Goal: Task Accomplishment & Management: Use online tool/utility

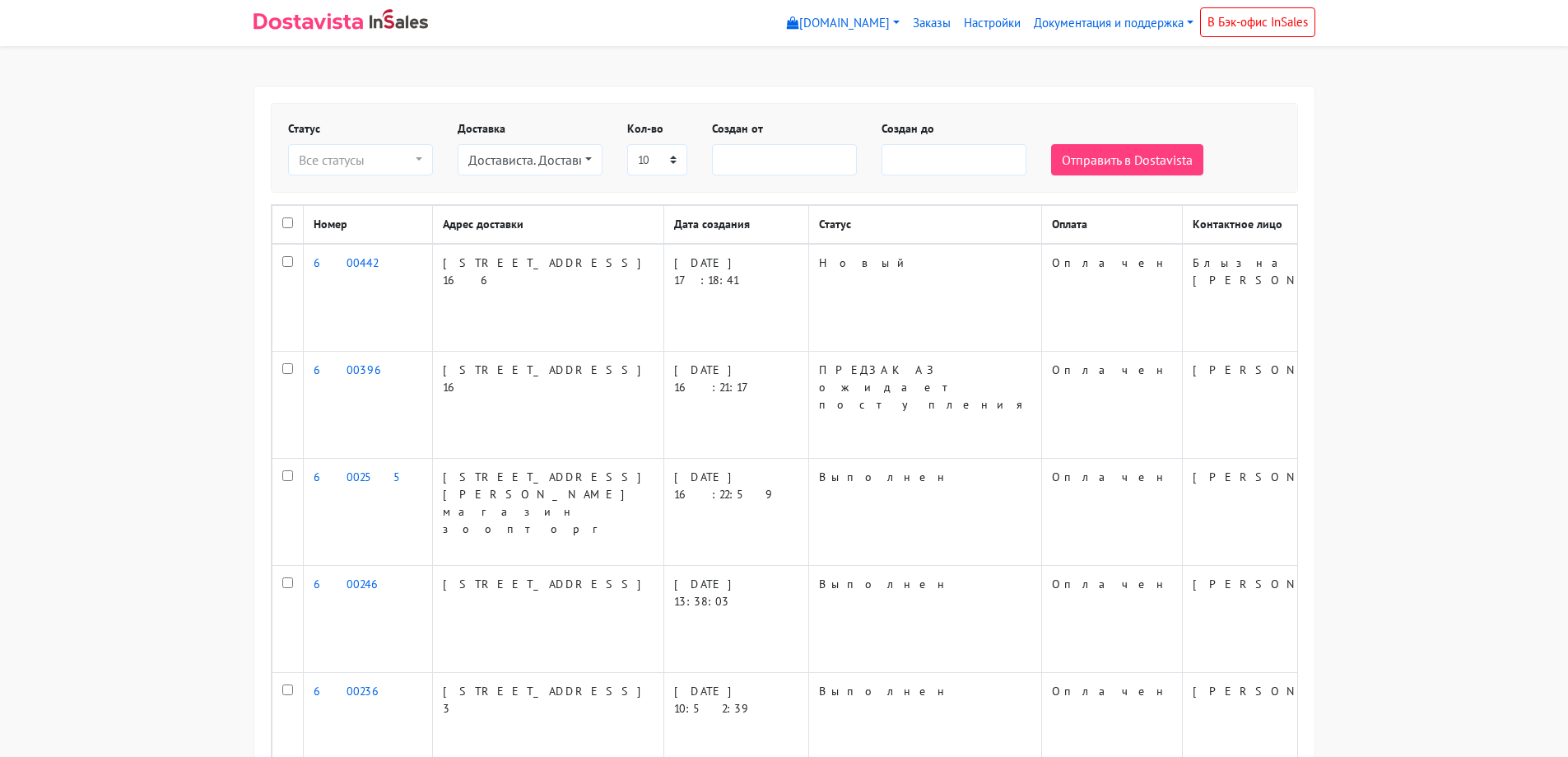
select select
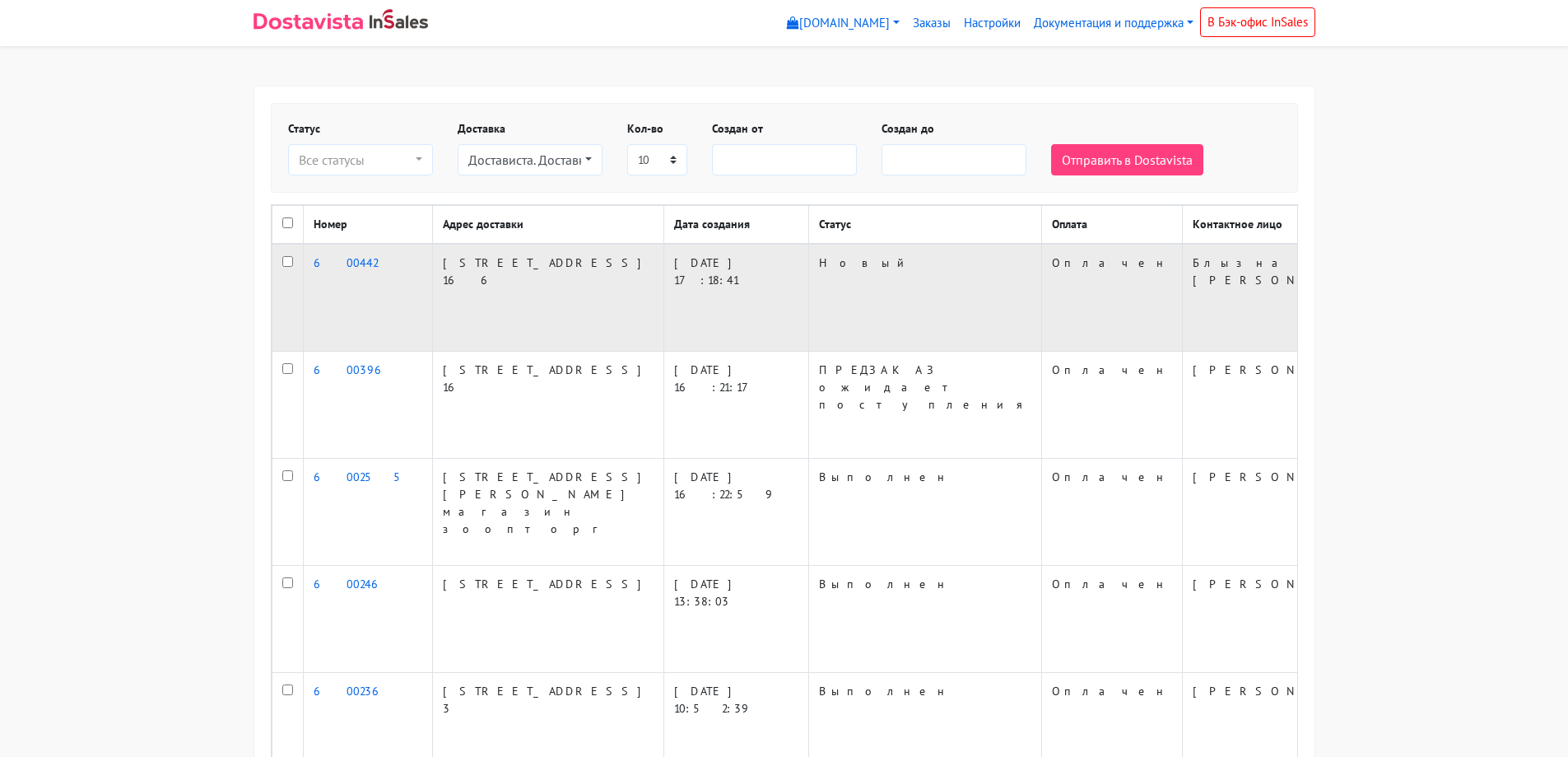
drag, startPoint x: 0, startPoint y: 0, endPoint x: 285, endPoint y: 299, distance: 413.1
click at [285, 267] on input "checkbox" at bounding box center [287, 261] width 11 height 11
checkbox input "true"
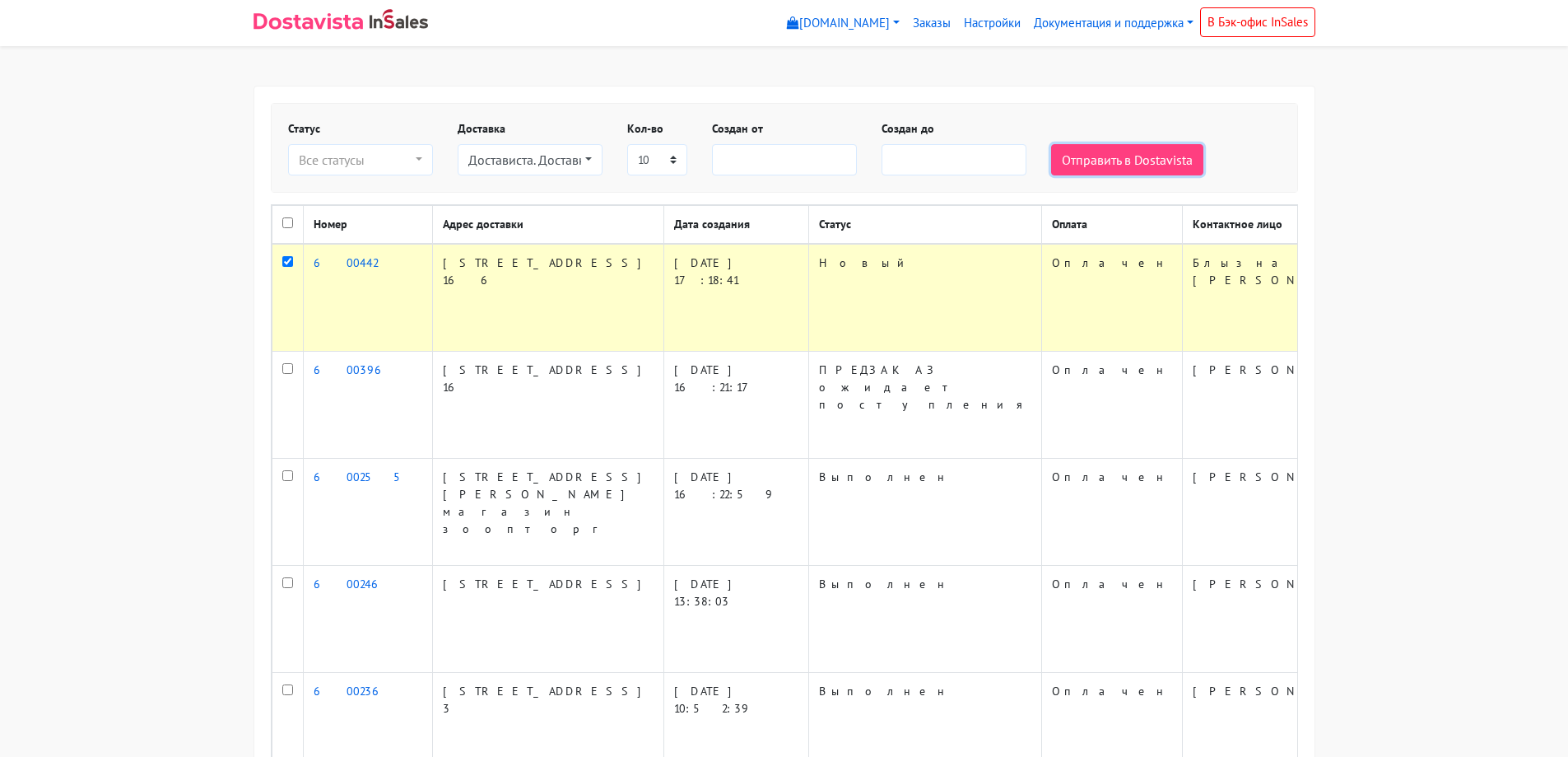
click at [1108, 158] on button "Отправить в Dostavista" at bounding box center [1127, 159] width 153 height 32
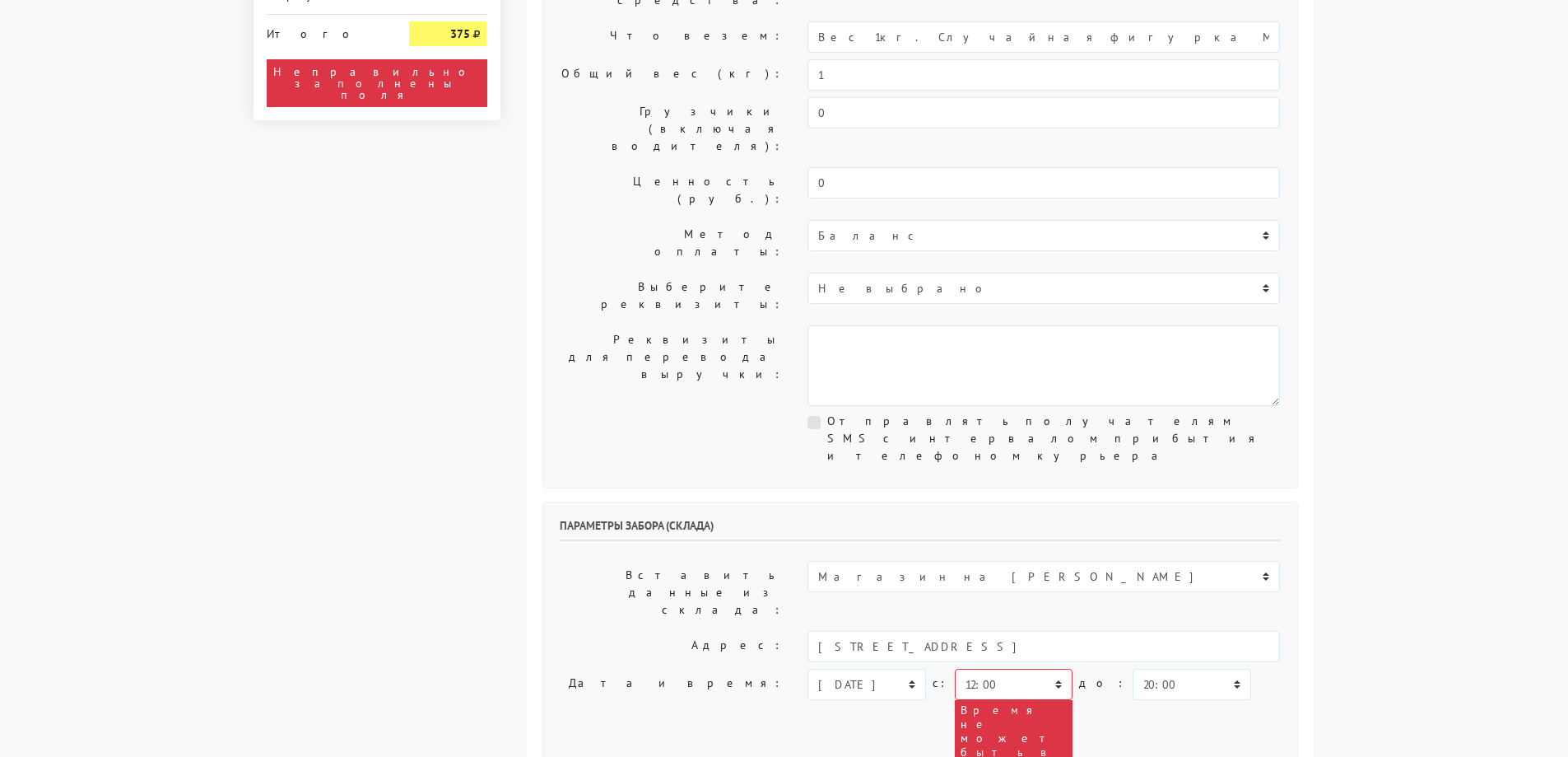
scroll to position [247, 0]
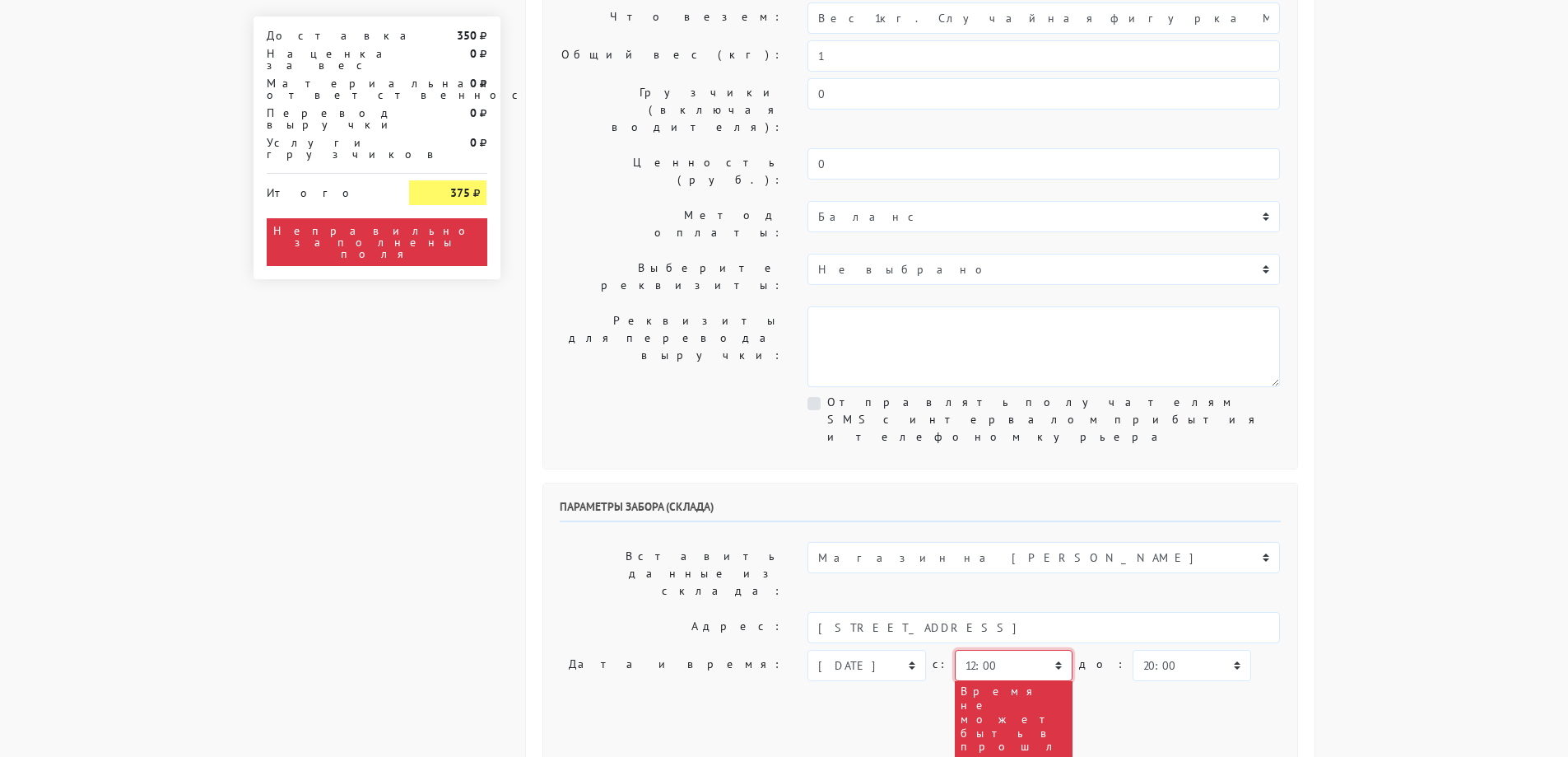
click at [1004, 650] on select "00:00 00:30 01:00 01:30 02:00 02:30 03:00 03:30 04:00 04:30 05:00 05:30 06:00 0…" at bounding box center [1014, 665] width 118 height 32
select select "19:00"
click at [955, 650] on select "00:00 00:30 01:00 01:30 02:00 02:30 03:00 03:30 04:00 04:30 05:00 05:30 06:00 0…" at bounding box center [1014, 665] width 118 height 32
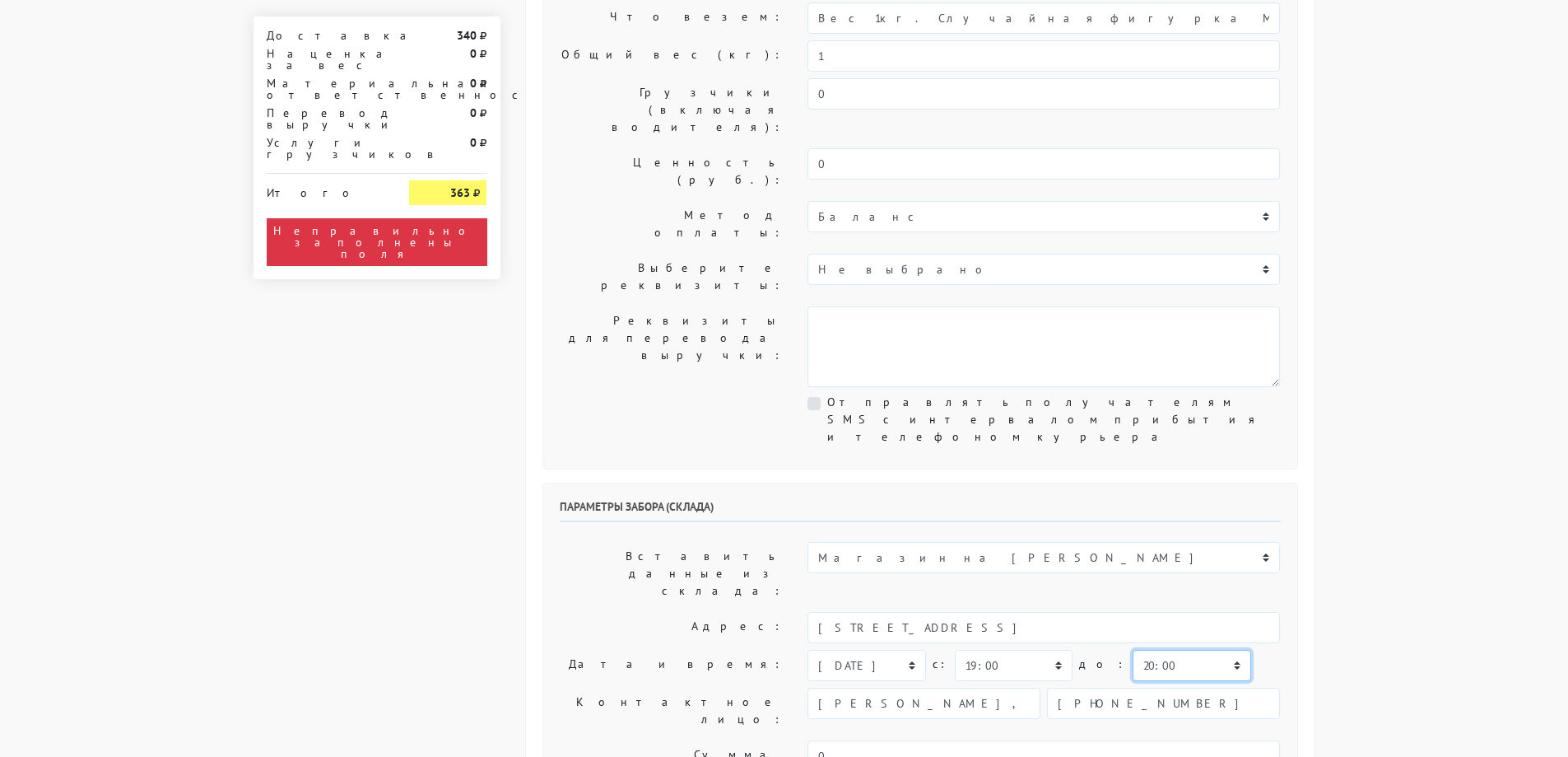
click at [1155, 650] on select "00:00 00:30 01:00 01:30 02:00 02:30 03:00 03:30 04:00 04:30 05:00 05:30 06:00 0…" at bounding box center [1192, 665] width 118 height 32
select select "19:30"
click at [1133, 650] on select "00:00 00:30 01:00 01:30 02:00 02:30 03:00 03:30 04:00 04:30 05:00 05:30 06:00 0…" at bounding box center [1192, 665] width 118 height 32
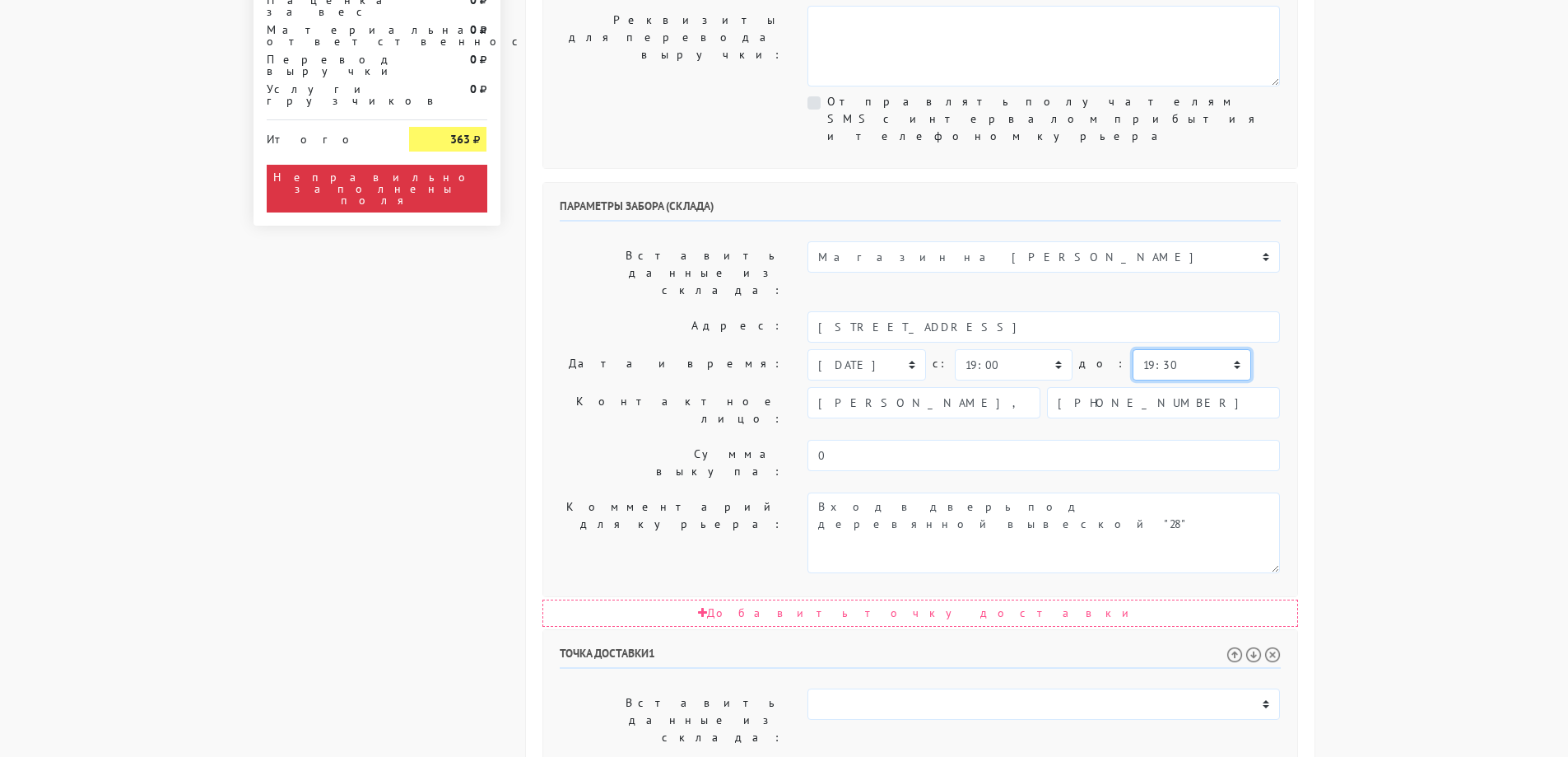
scroll to position [576, 0]
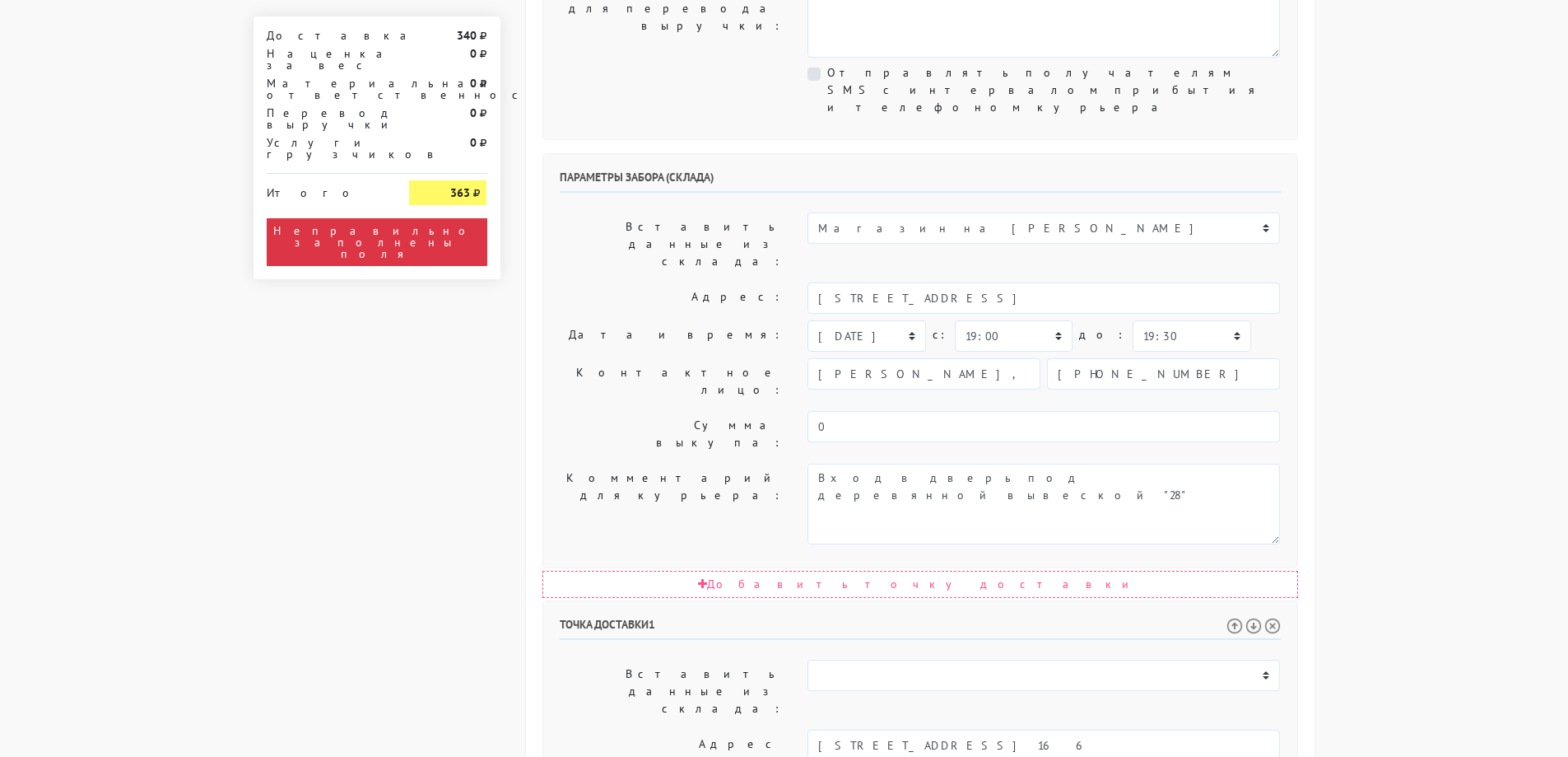
select select "19:30"
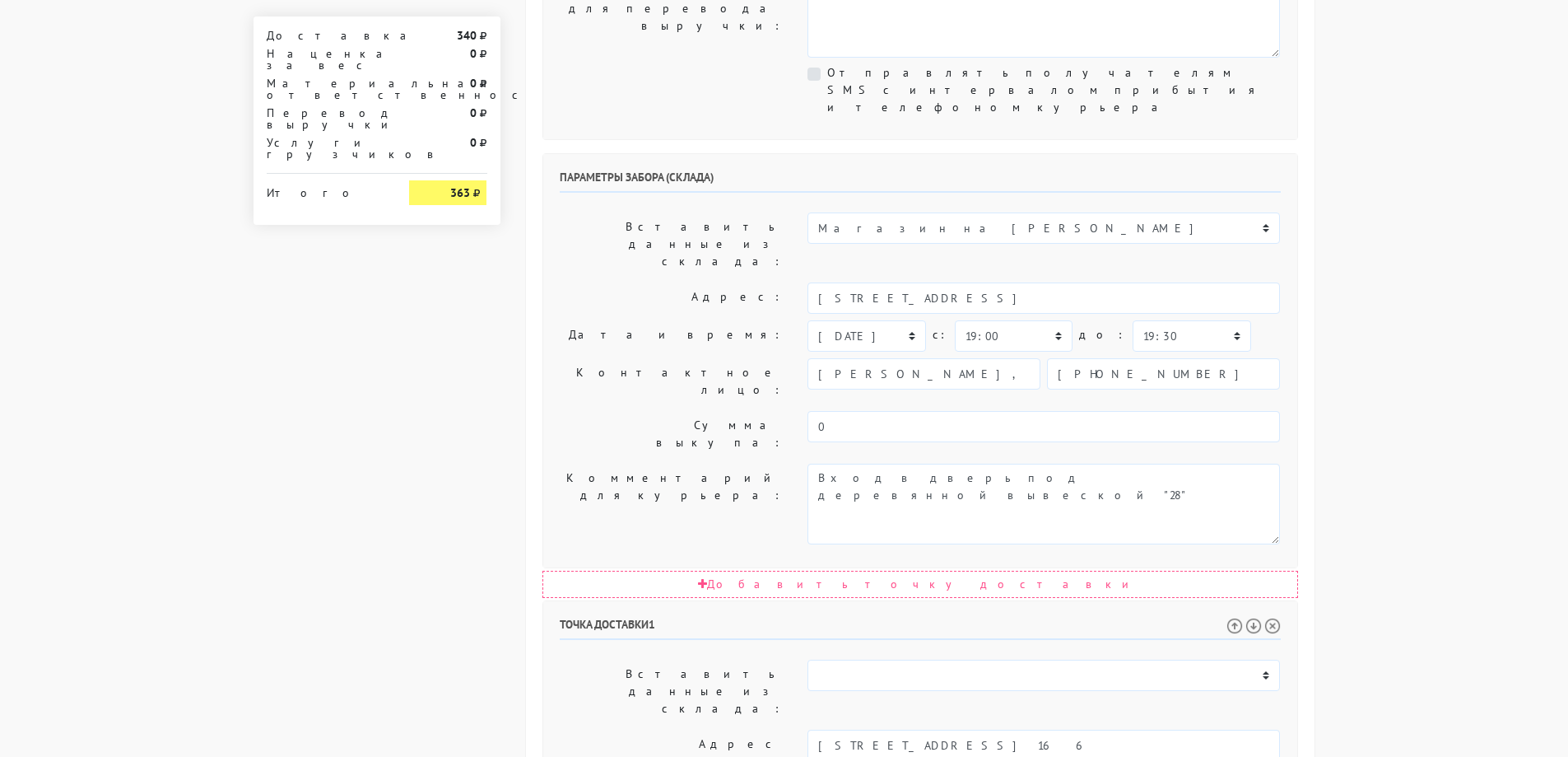
drag, startPoint x: 1057, startPoint y: 600, endPoint x: 560, endPoint y: 571, distance: 497.8
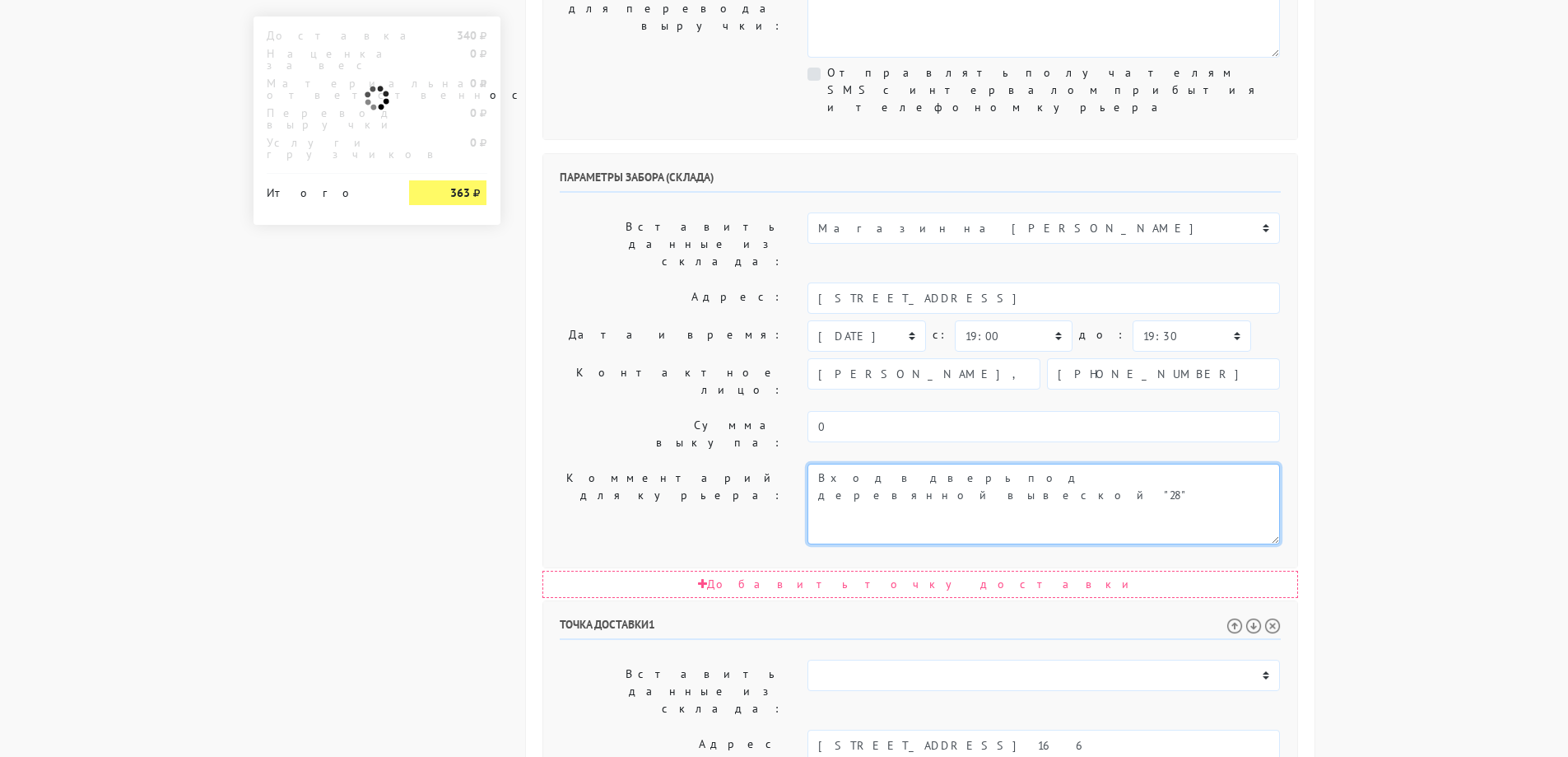
click at [1084, 464] on textarea "Вход в дверь под деревянной вывеской "28"" at bounding box center [1043, 504] width 472 height 81
type textarea "Вход в дверь под деревянной вывеской "28" магазин работает до 20:00 убедительна…"
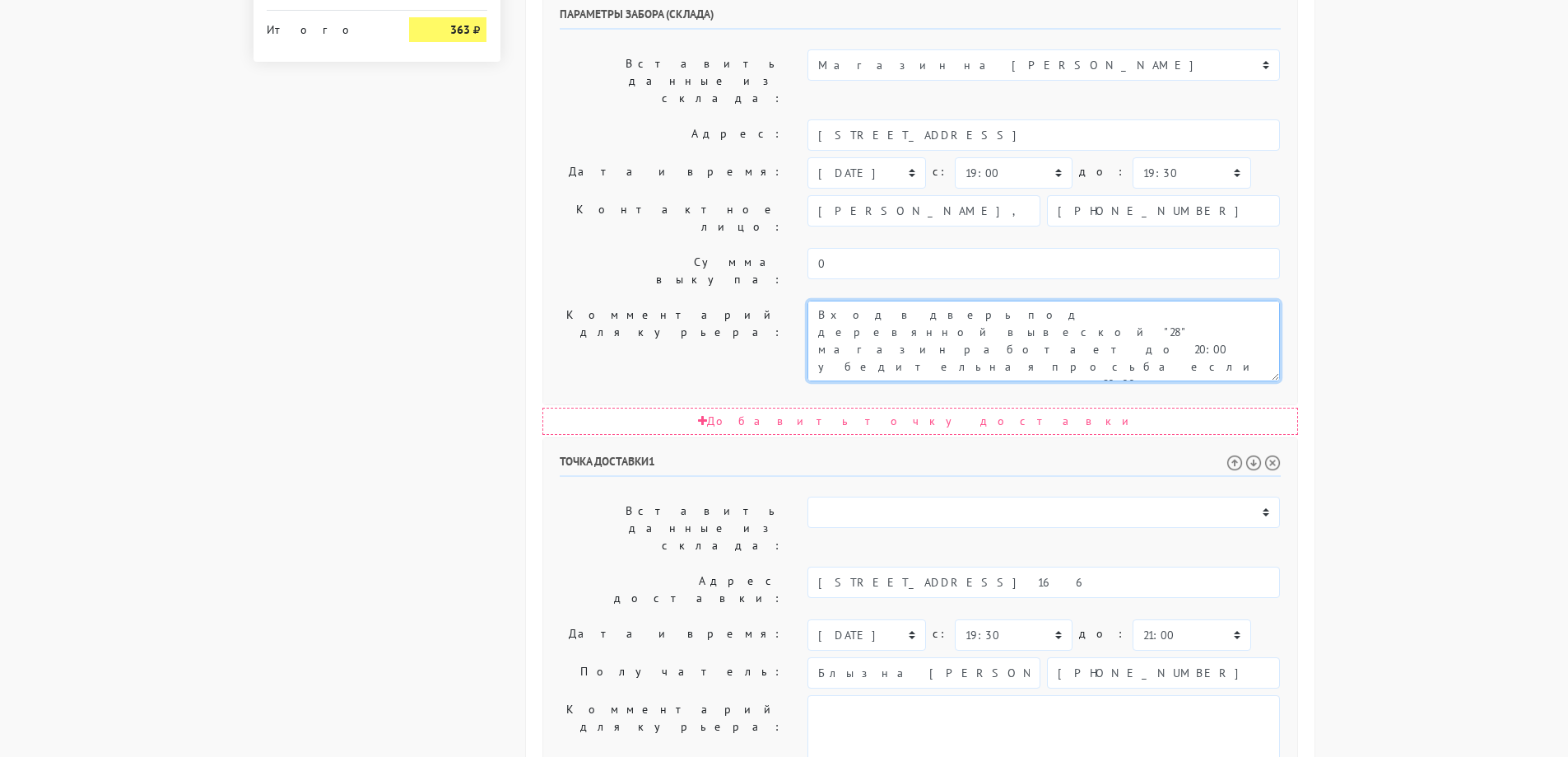
scroll to position [741, 0]
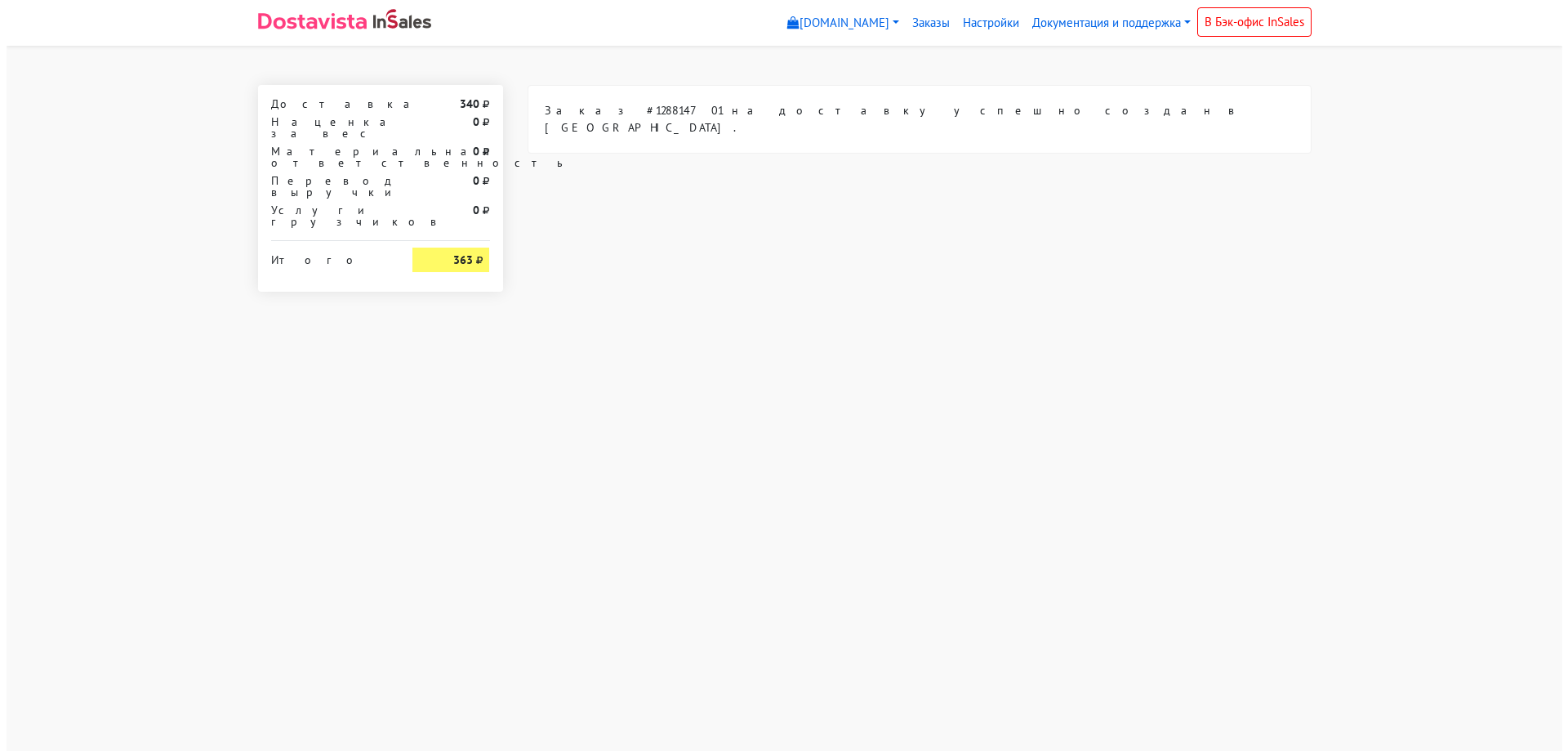
scroll to position [0, 0]
